Goal: Transaction & Acquisition: Book appointment/travel/reservation

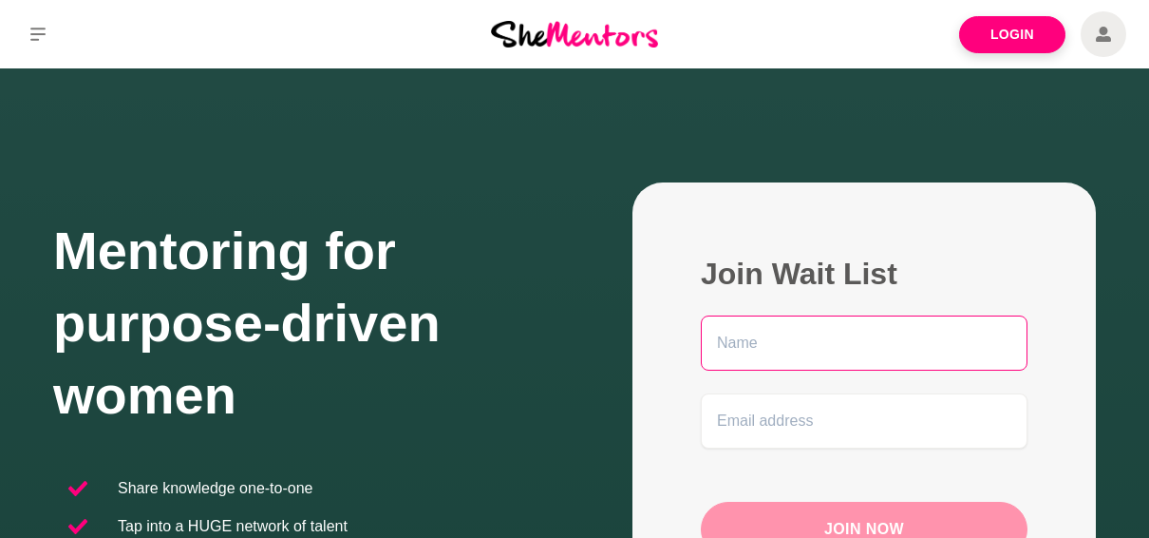
click at [826, 345] on input "text" at bounding box center [864, 342] width 327 height 55
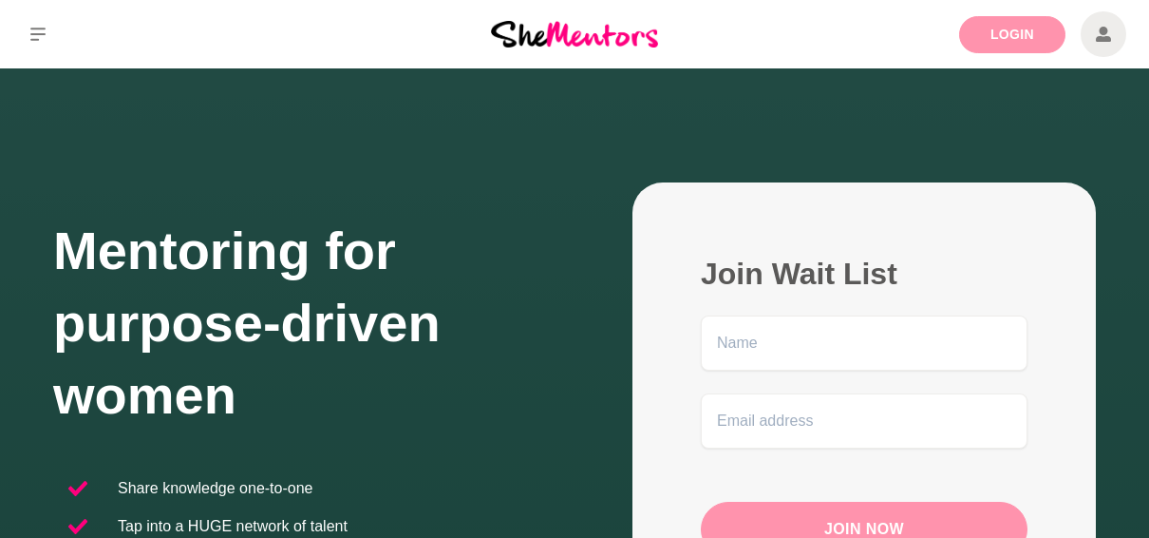
click at [995, 30] on link "Login" at bounding box center [1012, 34] width 106 height 37
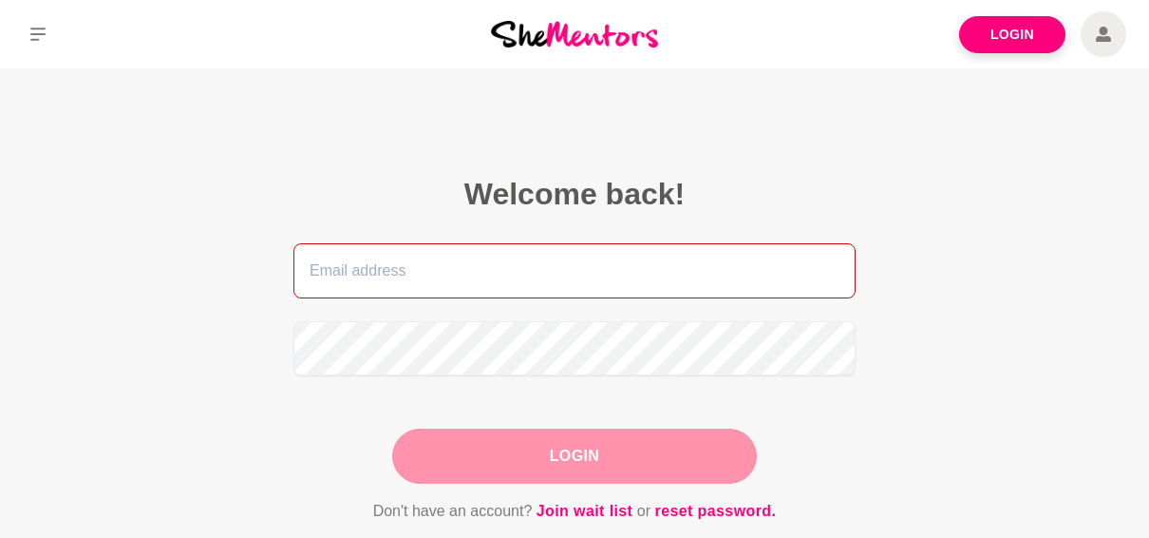
click at [464, 273] on input "email" at bounding box center [575, 270] width 562 height 55
type input "[PERSON_NAME][EMAIL_ADDRESS][DOMAIN_NAME]"
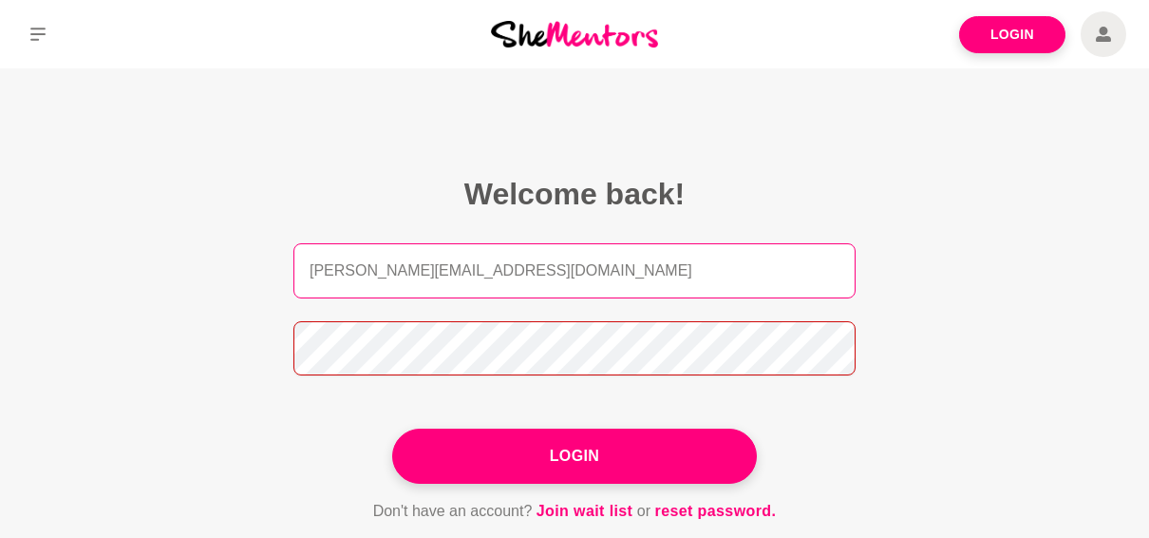
click at [392, 428] on button "Login" at bounding box center [574, 455] width 365 height 55
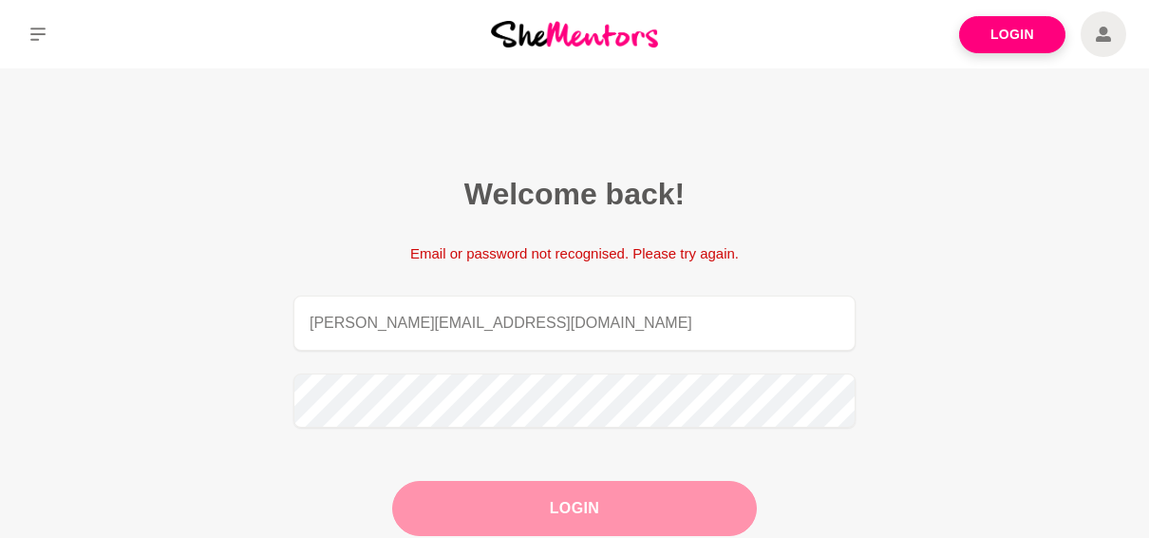
click at [470, 509] on button "Login" at bounding box center [574, 508] width 365 height 55
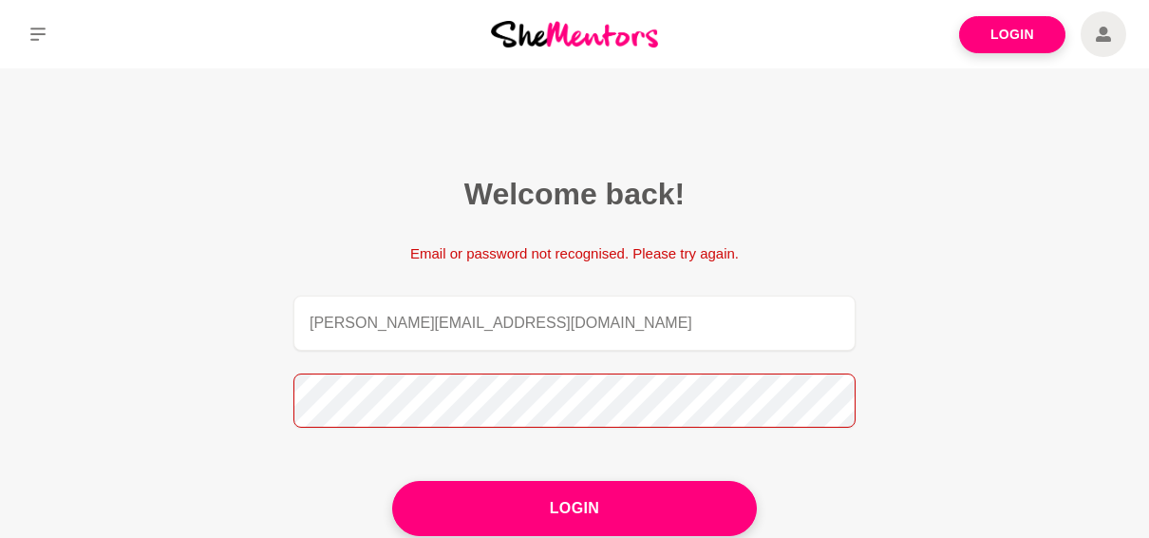
click at [392, 481] on button "Login" at bounding box center [574, 508] width 365 height 55
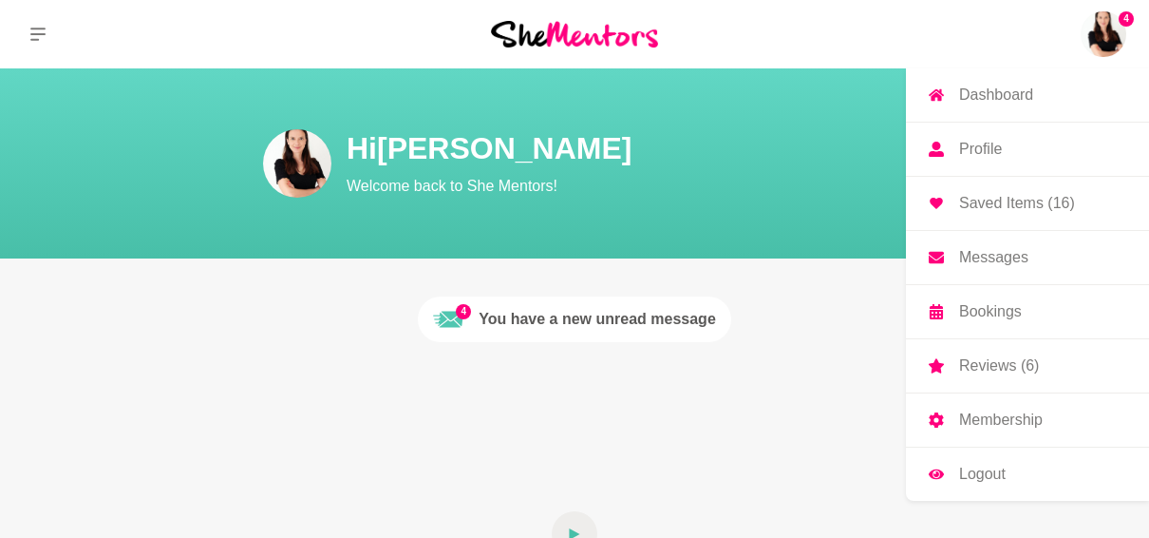
click at [1105, 27] on img at bounding box center [1104, 34] width 46 height 46
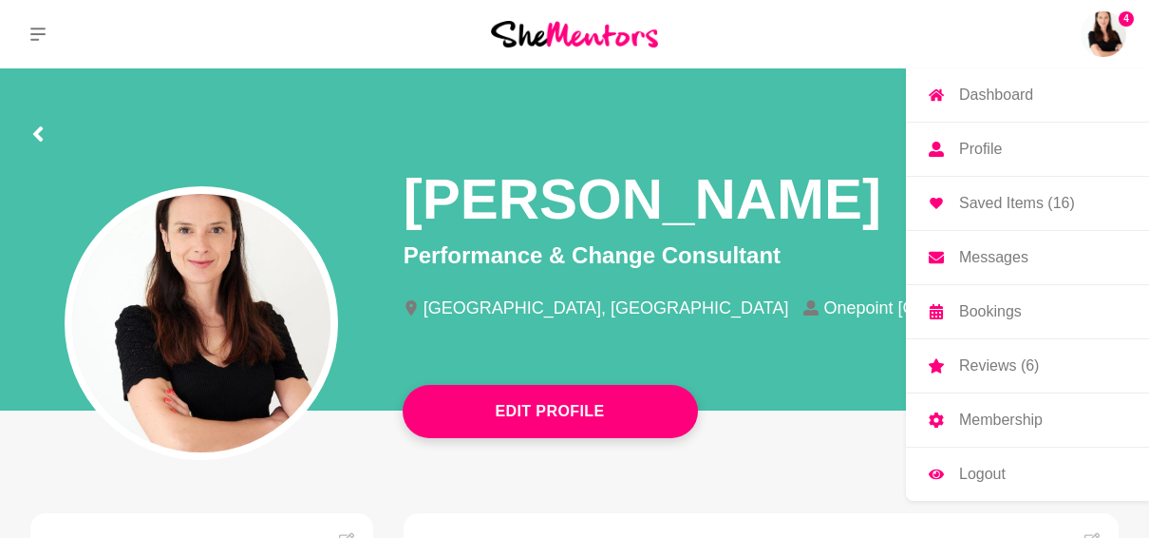
click at [966, 297] on link "Bookings" at bounding box center [1027, 311] width 243 height 53
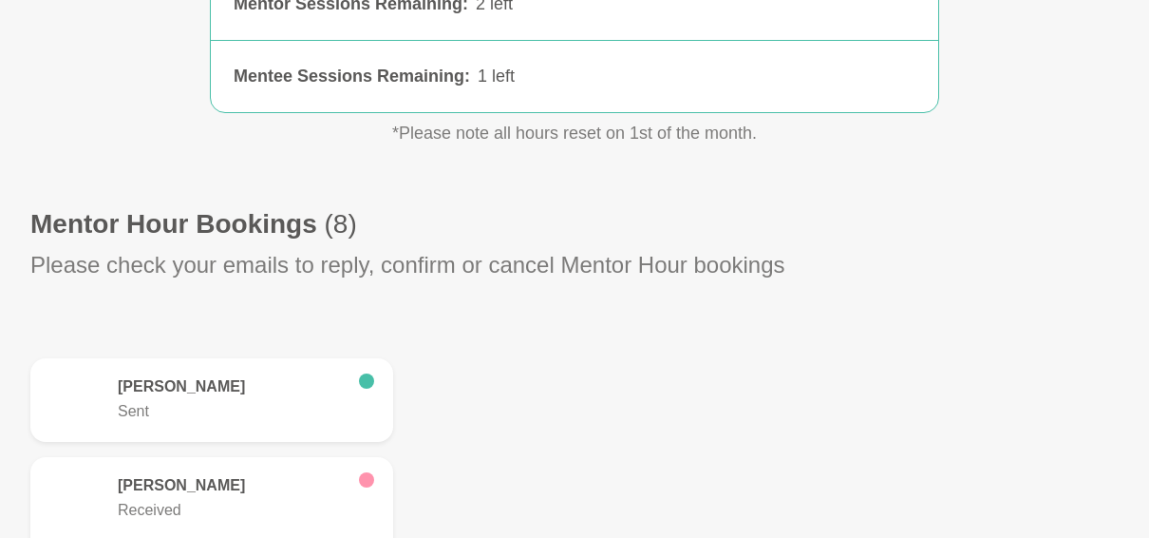
scroll to position [380, 0]
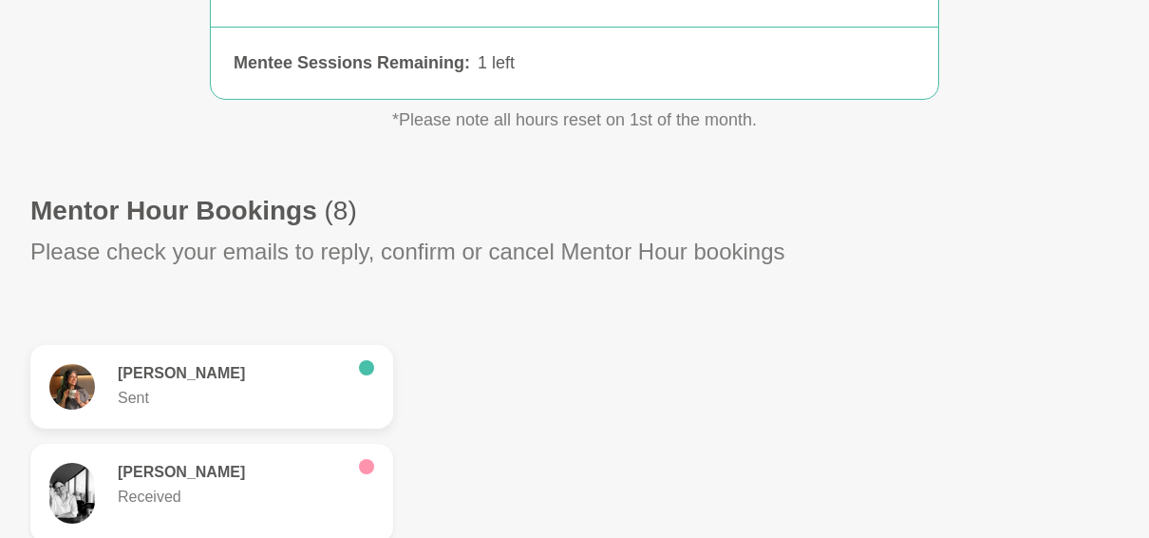
click at [142, 370] on h6 "[PERSON_NAME]" at bounding box center [231, 373] width 226 height 19
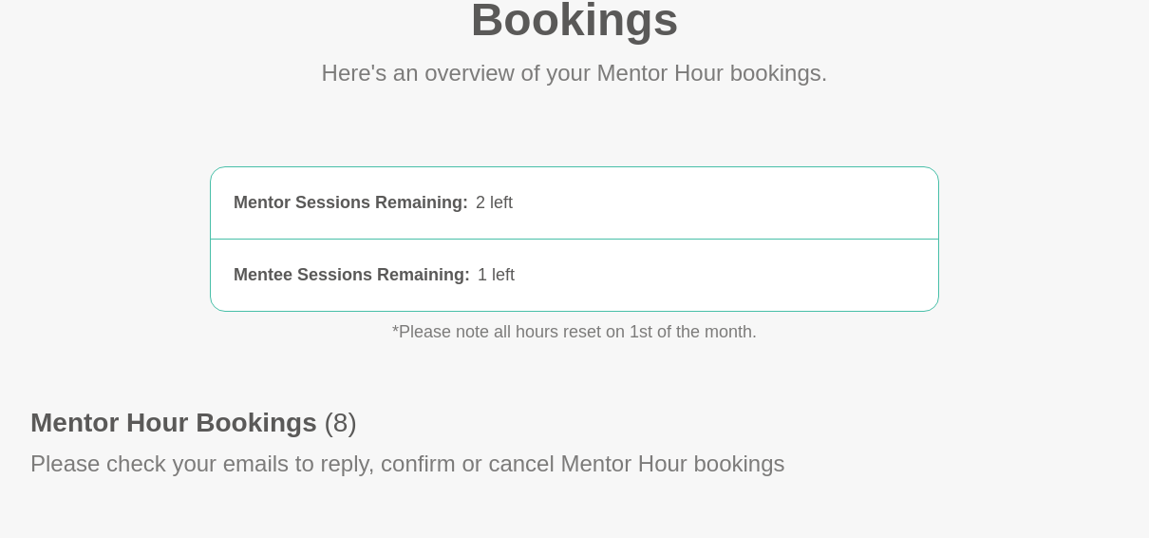
scroll to position [380, 0]
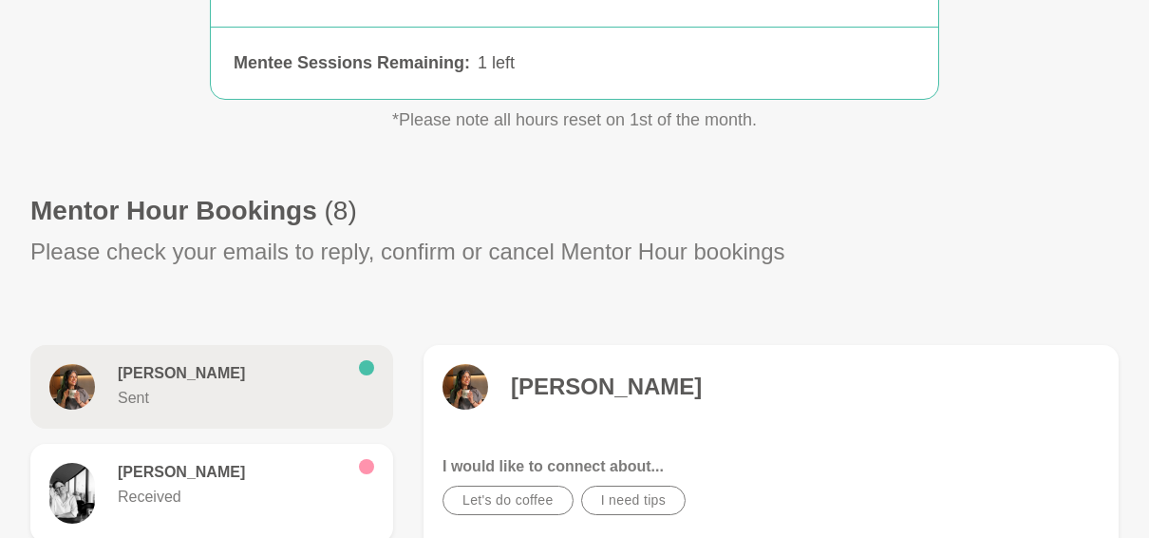
click at [117, 363] on figure "[PERSON_NAME] Sent" at bounding box center [211, 387] width 363 height 84
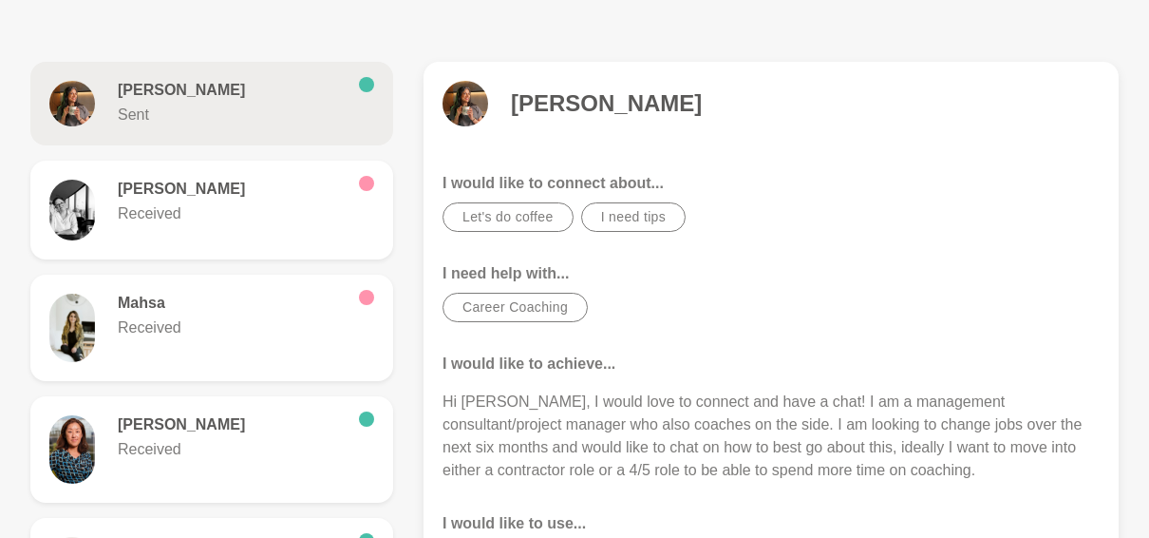
scroll to position [570, 0]
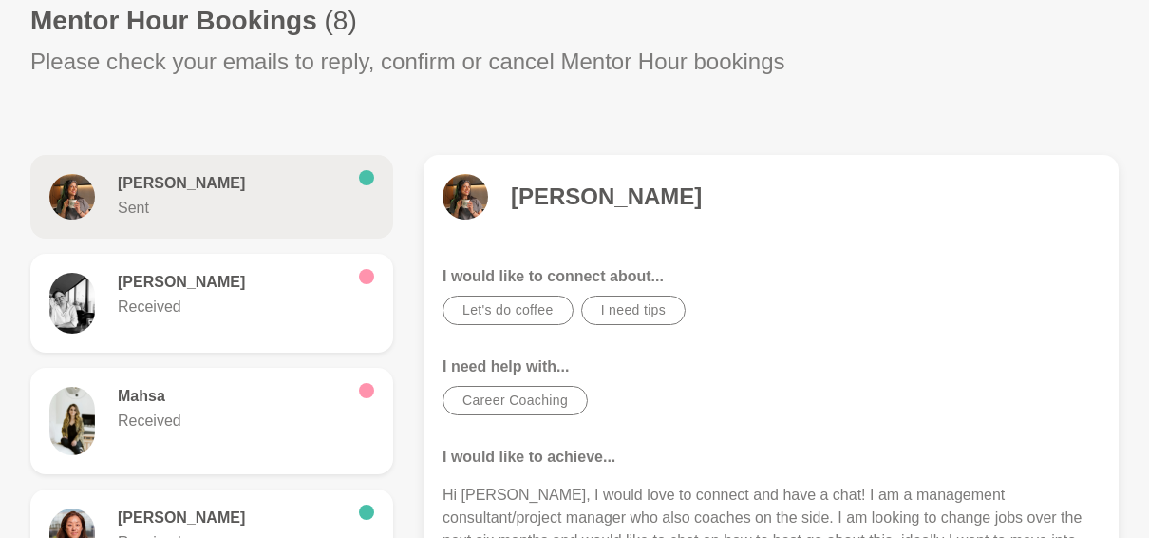
click at [599, 201] on h4 "[PERSON_NAME]" at bounding box center [606, 196] width 191 height 28
click at [594, 203] on h4 "[PERSON_NAME]" at bounding box center [606, 196] width 191 height 28
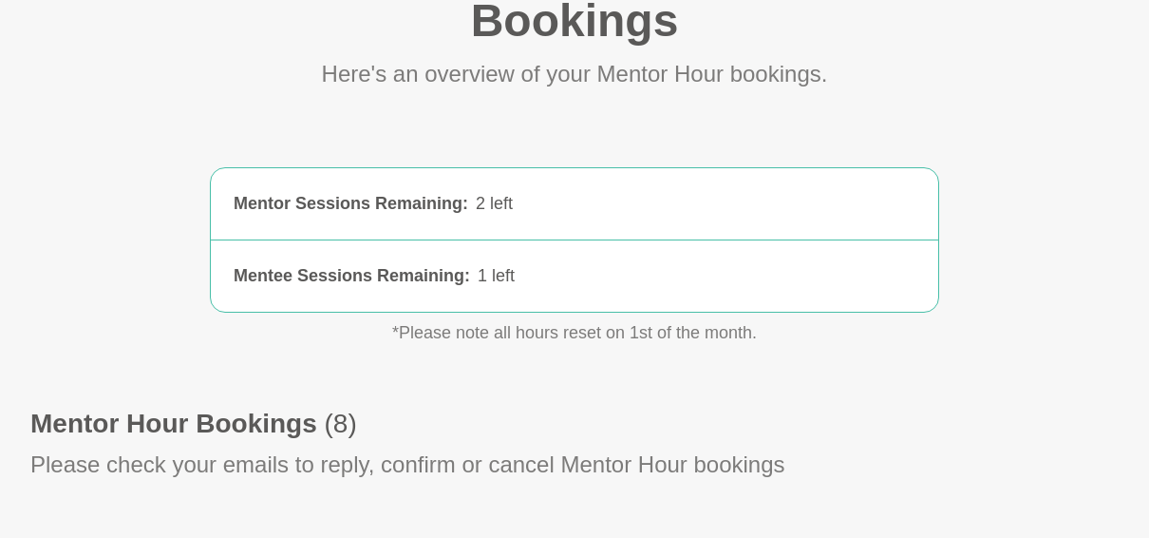
scroll to position [0, 0]
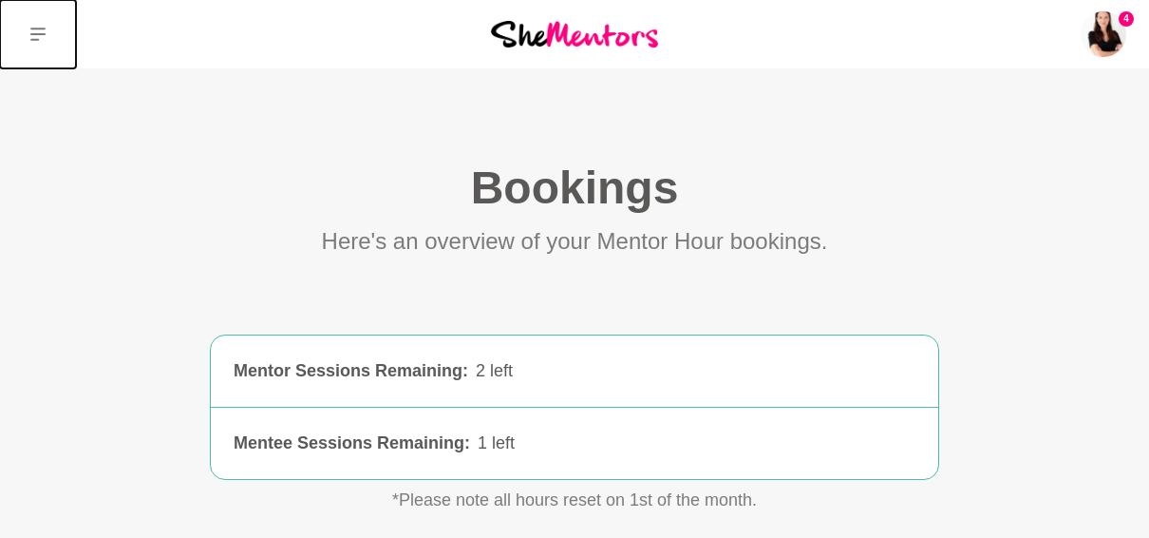
click at [40, 30] on icon at bounding box center [37, 34] width 15 height 15
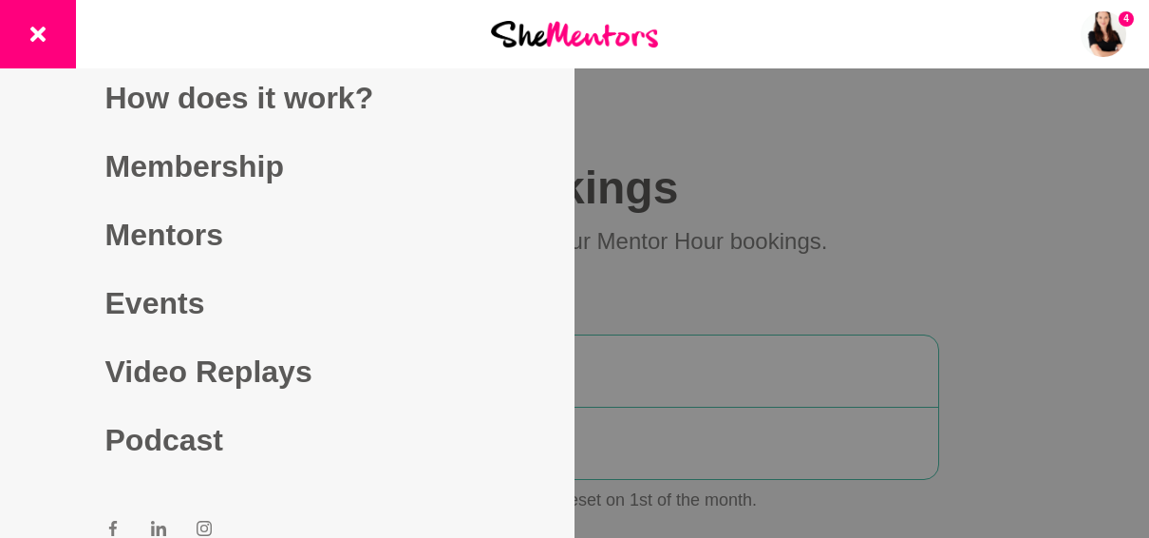
click at [862, 175] on div at bounding box center [574, 269] width 1149 height 538
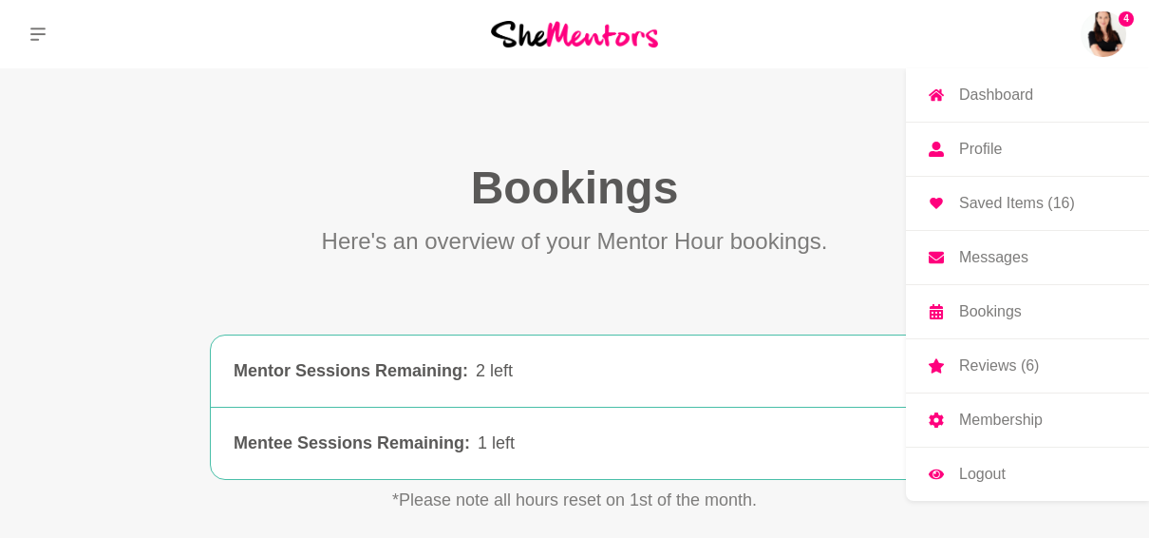
click at [1118, 47] on img at bounding box center [1104, 34] width 46 height 46
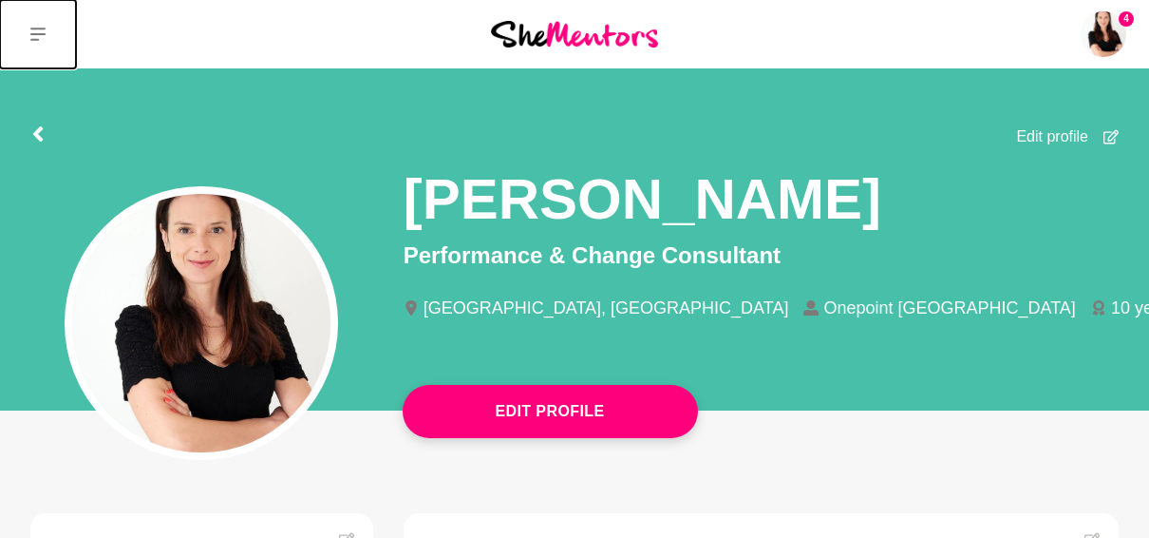
click at [35, 30] on icon at bounding box center [37, 34] width 15 height 15
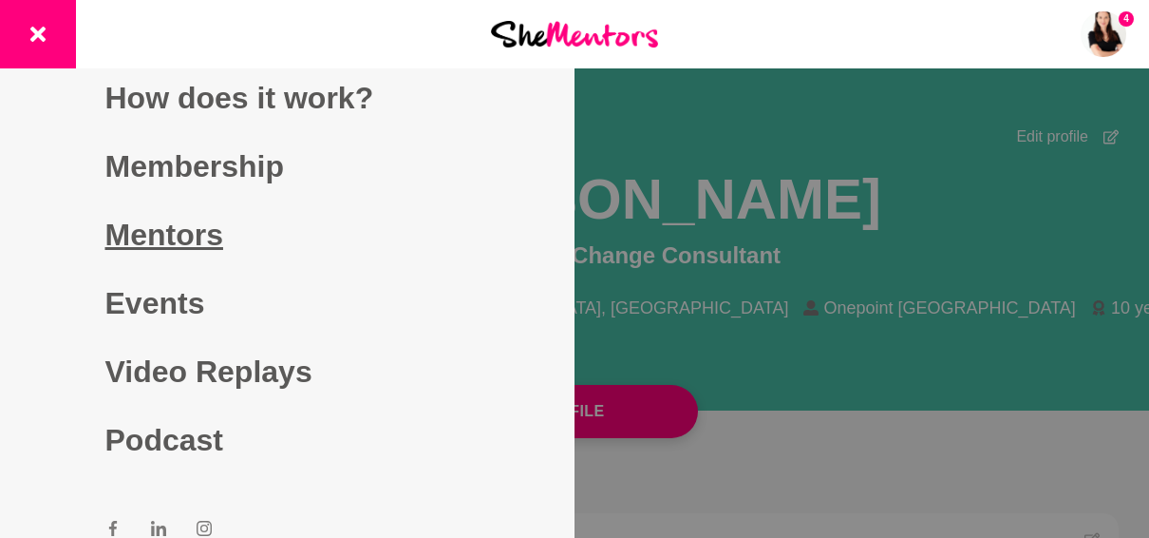
click at [176, 232] on link "Mentors" at bounding box center [287, 234] width 365 height 68
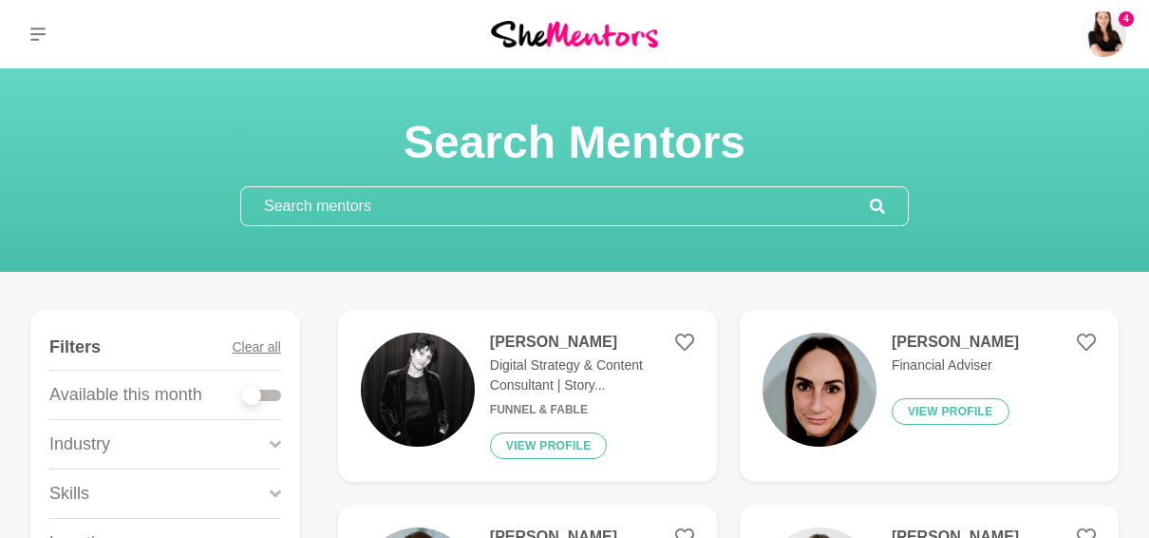
click at [459, 222] on input "text" at bounding box center [555, 206] width 629 height 38
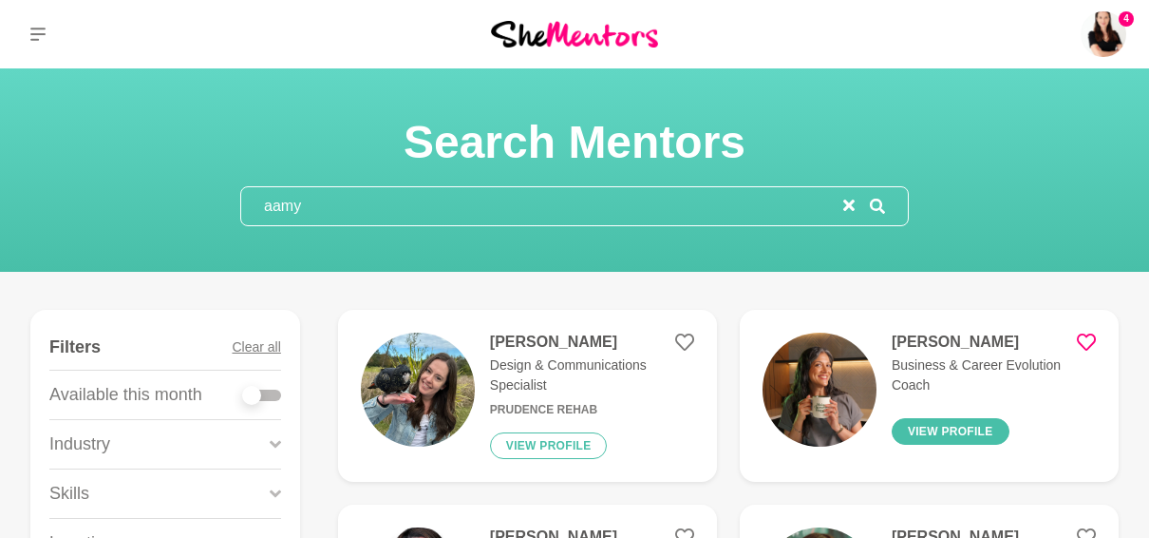
type input "aamy"
click at [938, 426] on button "View profile" at bounding box center [951, 431] width 118 height 27
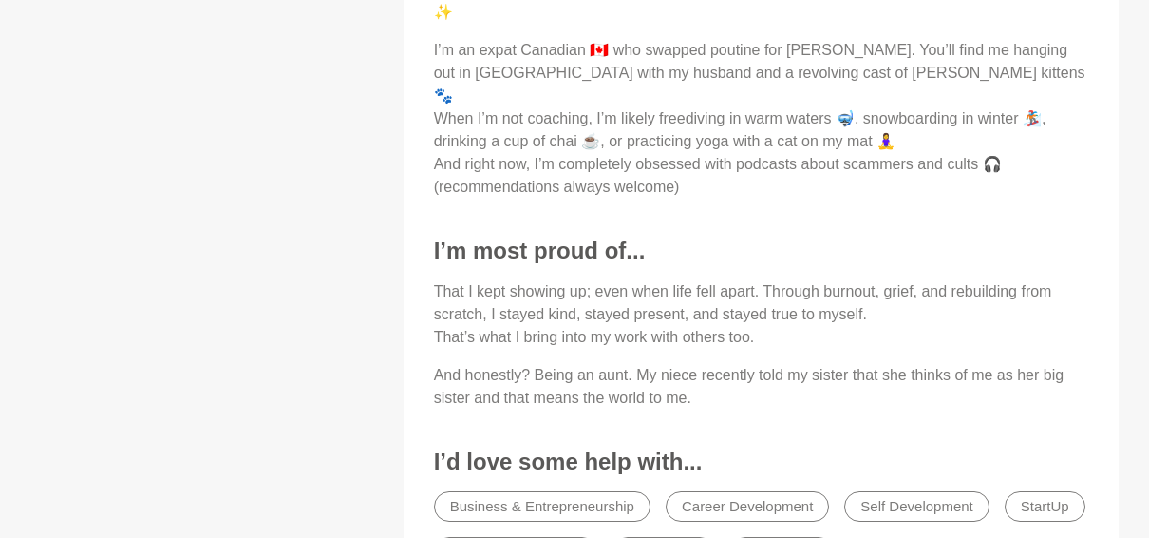
scroll to position [1330, 0]
